Goal: Navigation & Orientation: Find specific page/section

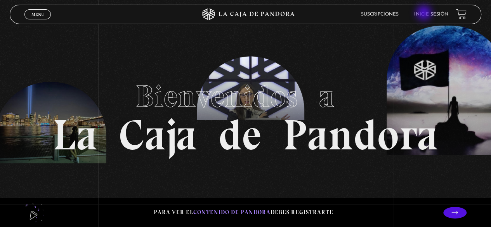
click at [425, 14] on link "Inicie sesión" at bounding box center [431, 14] width 34 height 5
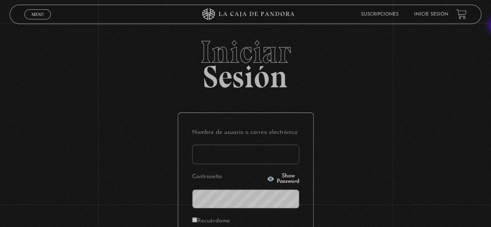
scroll to position [56, 0]
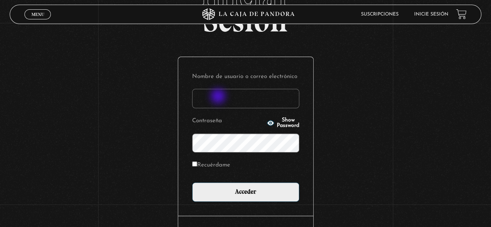
click at [219, 97] on input "Nombre de usuario o correo electrónico" at bounding box center [245, 98] width 107 height 19
type input "s.pamgm@yahoo.com"
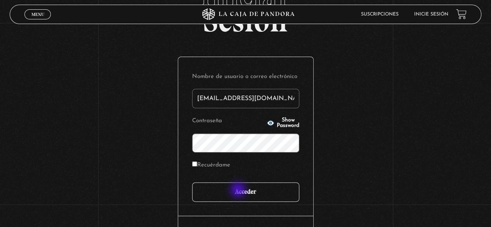
click at [239, 191] on input "Acceder" at bounding box center [245, 191] width 107 height 19
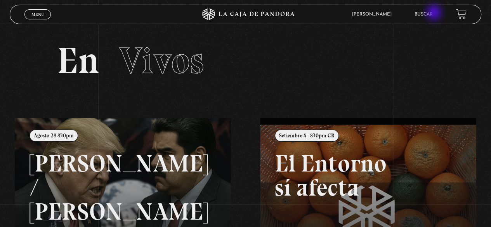
click at [433, 13] on link "Buscar" at bounding box center [424, 14] width 18 height 5
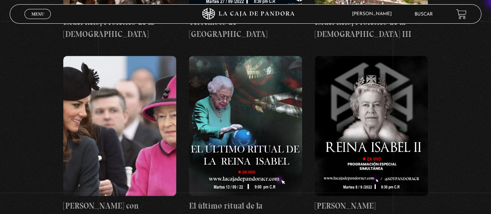
scroll to position [13623, 0]
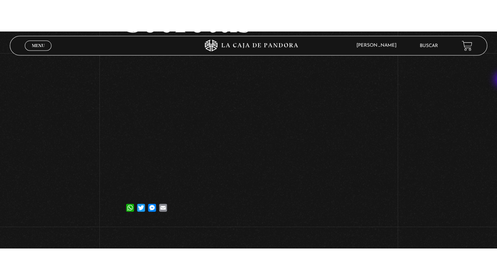
scroll to position [132, 0]
